Goal: Transaction & Acquisition: Download file/media

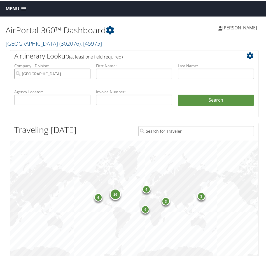
click at [85, 73] on input "Temple University" at bounding box center [52, 73] width 76 height 10
click at [67, 99] on input "text" at bounding box center [52, 99] width 76 height 10
paste input "DC7C29"
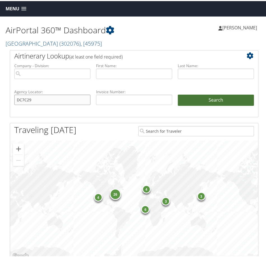
type input "DC7C29"
click at [218, 97] on button "Search" at bounding box center [216, 99] width 76 height 11
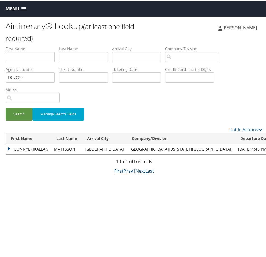
click at [8, 147] on td "SONNYERIKALLAN" at bounding box center [28, 148] width 45 height 10
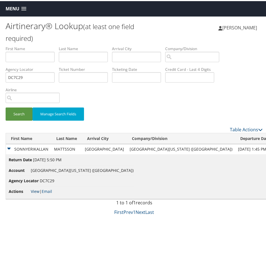
click at [37, 191] on link "View" at bounding box center [35, 190] width 9 height 5
click at [38, 77] on input "DC7C29" at bounding box center [30, 76] width 49 height 10
paste input "DQ2ZJ"
type input "DDQ2ZJ"
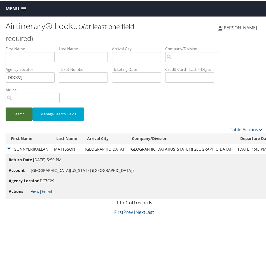
click at [21, 111] on button "Search" at bounding box center [19, 112] width 27 height 13
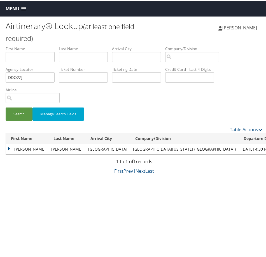
click at [10, 148] on td "HANNAH MARIE" at bounding box center [27, 148] width 43 height 10
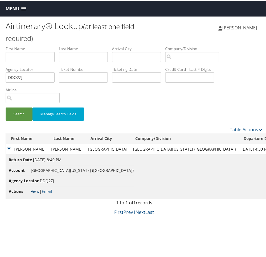
click at [35, 190] on link "View" at bounding box center [35, 190] width 9 height 5
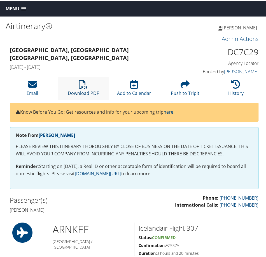
click at [81, 82] on icon at bounding box center [83, 83] width 9 height 9
click at [77, 88] on li "Download PDF" at bounding box center [83, 87] width 51 height 23
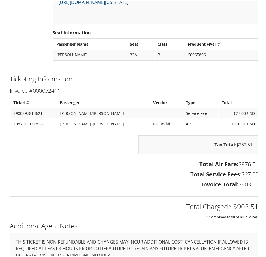
scroll to position [532, 0]
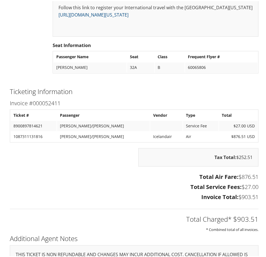
click at [122, 150] on div "Tax Total: $252.51" at bounding box center [134, 159] width 257 height 24
